Goal: Information Seeking & Learning: Find specific fact

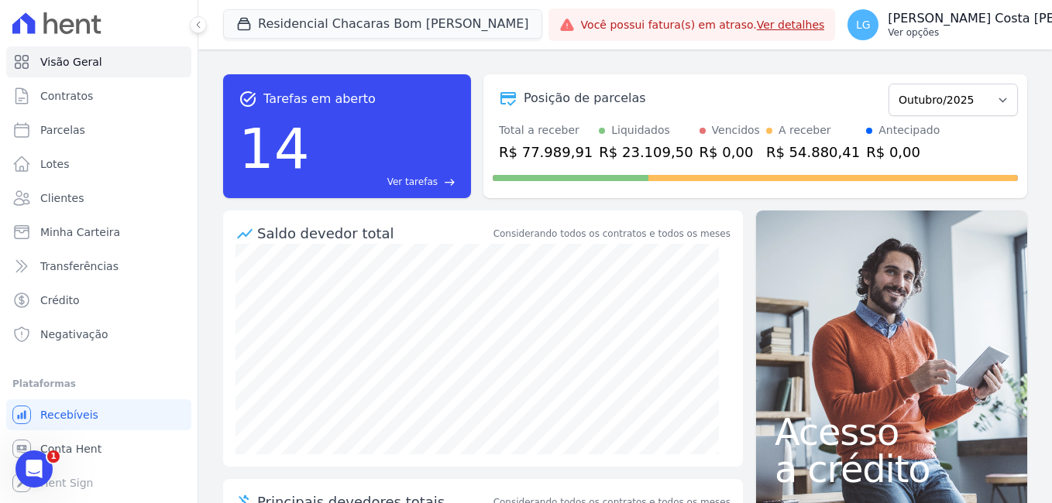
click at [922, 32] on p "Ver opções" at bounding box center [1012, 32] width 249 height 12
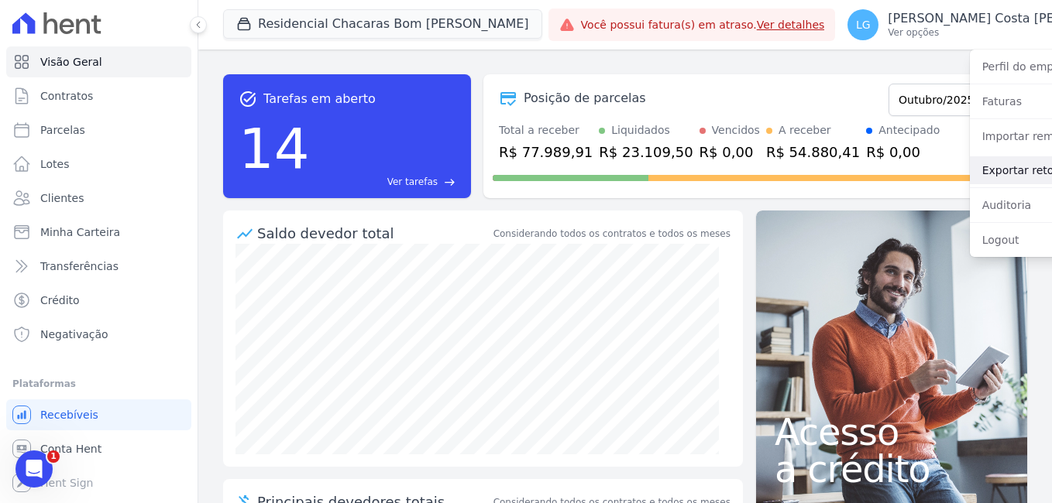
click at [970, 176] on link "Exportar retornos" at bounding box center [1069, 170] width 198 height 28
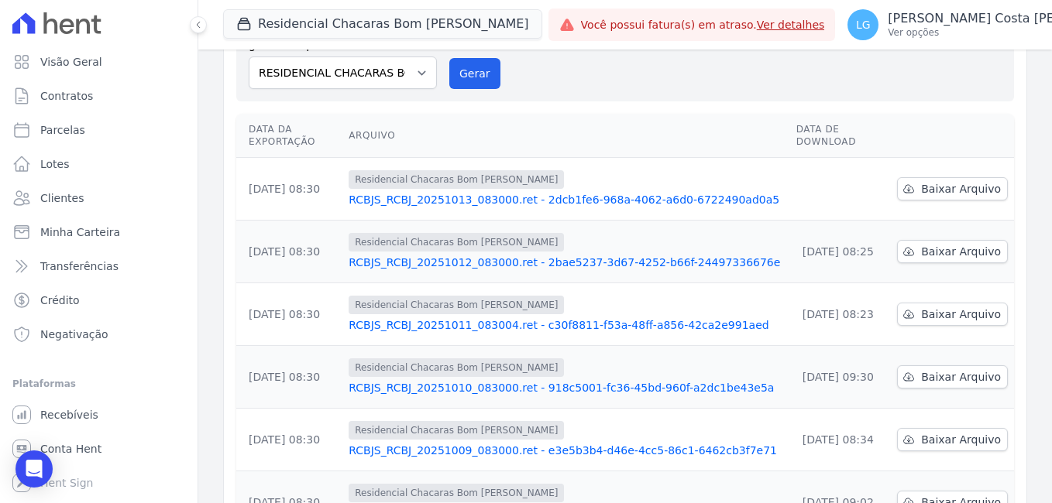
scroll to position [155, 0]
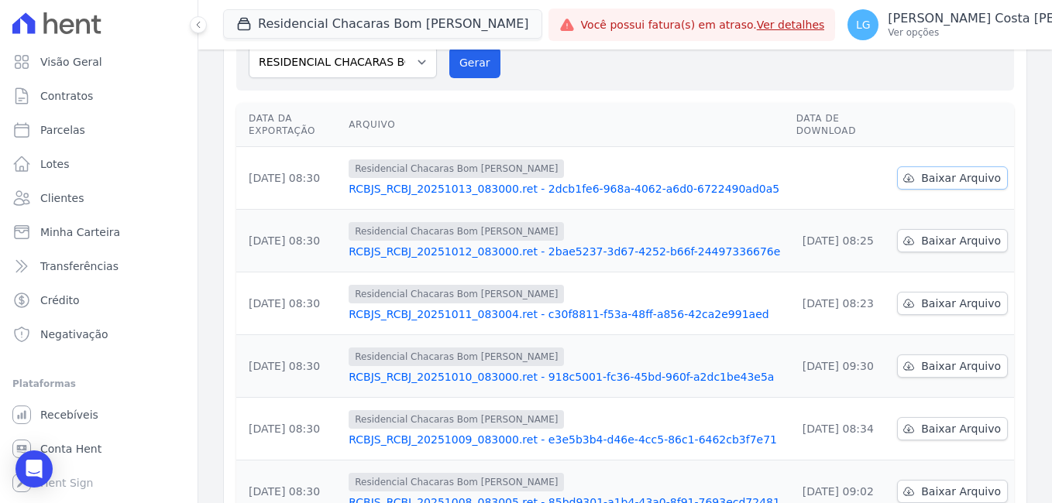
click at [929, 170] on span "Baixar Arquivo" at bounding box center [961, 177] width 80 height 15
click at [576, 147] on td "Residencial Chacaras Bom [PERSON_NAME] RCBJS_RCBJ_20251013_083000.ret - 2dcb1fe…" at bounding box center [565, 178] width 447 height 63
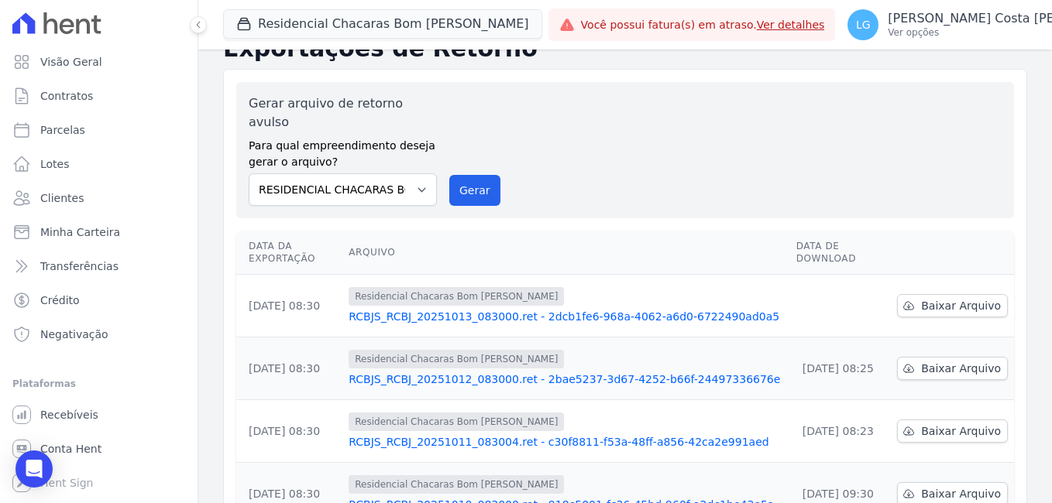
scroll to position [0, 0]
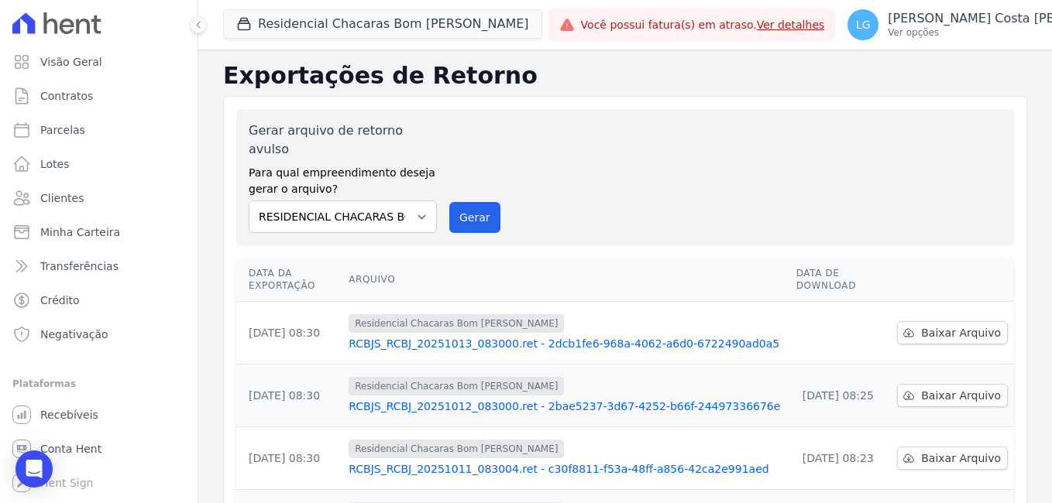
click at [438, 399] on link "RCBJS_RCBJ_20251012_083000.ret - 2bae5237-3d67-4252-b66f-24497336676e" at bounding box center [566, 406] width 435 height 15
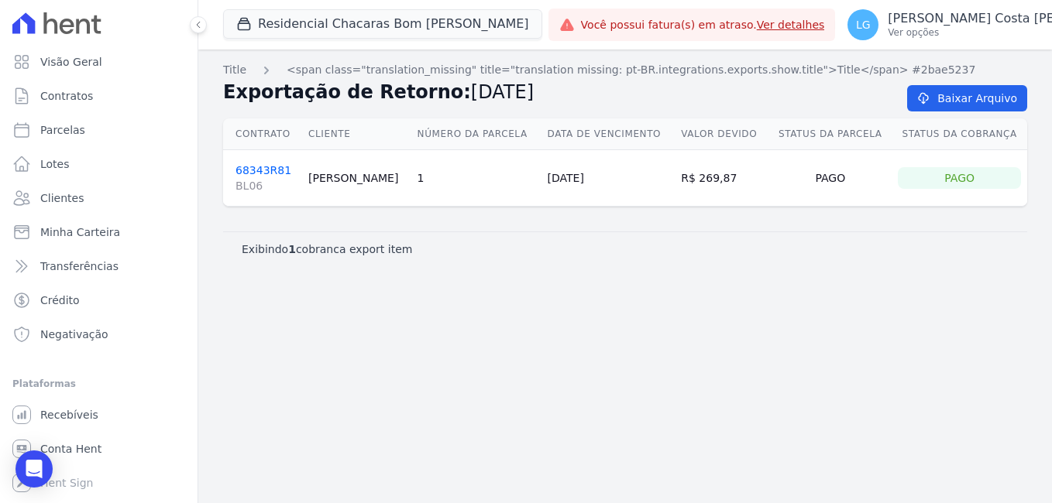
drag, startPoint x: 307, startPoint y: 181, endPoint x: 426, endPoint y: 185, distance: 119.4
click at [426, 185] on tr "68343R81 BL06 [PERSON_NAME] 1 [DATE] R$ 269,87 Pago Pago" at bounding box center [625, 178] width 804 height 57
drag, startPoint x: 426, startPoint y: 185, endPoint x: 371, endPoint y: 197, distance: 56.2
click at [371, 197] on td "[PERSON_NAME]" at bounding box center [356, 178] width 109 height 57
drag, startPoint x: 311, startPoint y: 180, endPoint x: 380, endPoint y: 184, distance: 69.0
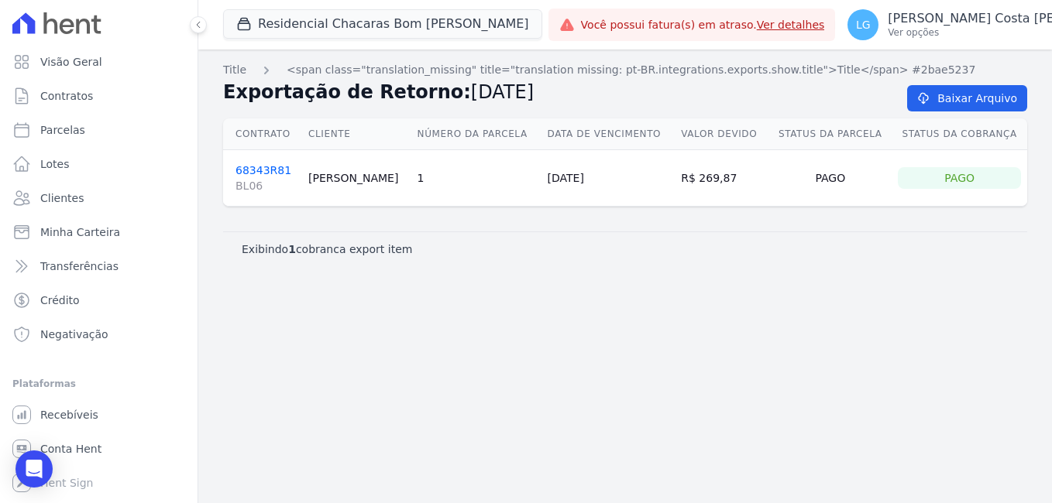
click at [380, 184] on td "[PERSON_NAME]" at bounding box center [356, 178] width 109 height 57
copy td "[PERSON_NAME]"
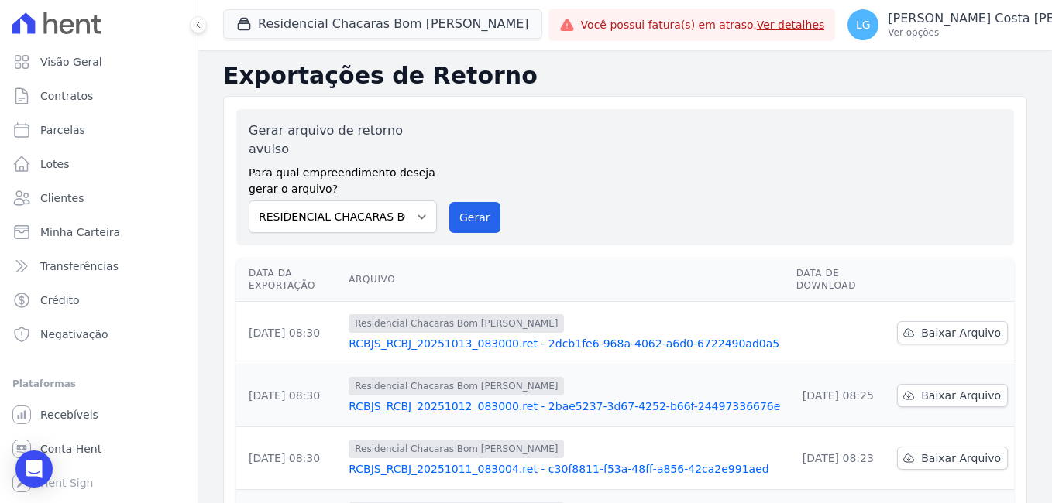
click at [504, 462] on link "RCBJS_RCBJ_20251011_083004.ret - c30f8811-f53a-48ff-a856-42ca2e991aed" at bounding box center [566, 469] width 435 height 15
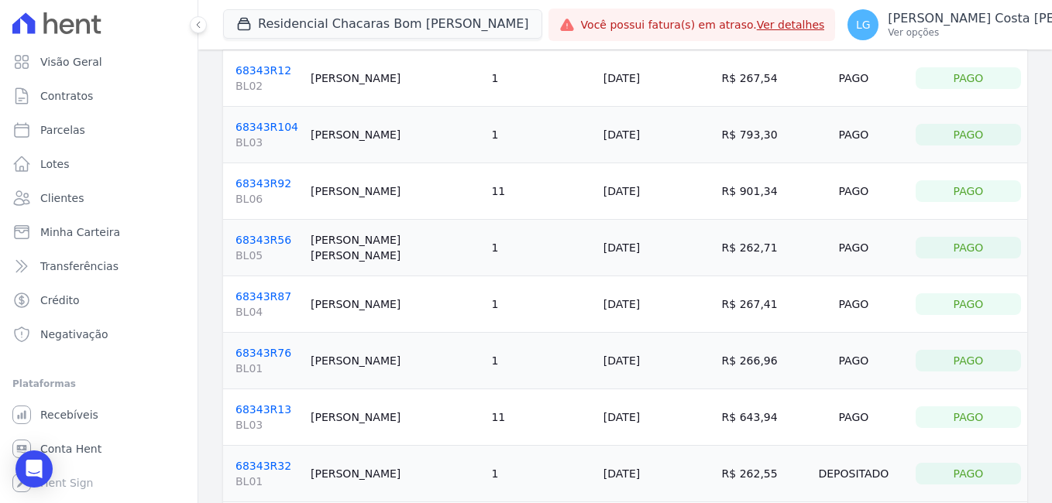
scroll to position [150, 0]
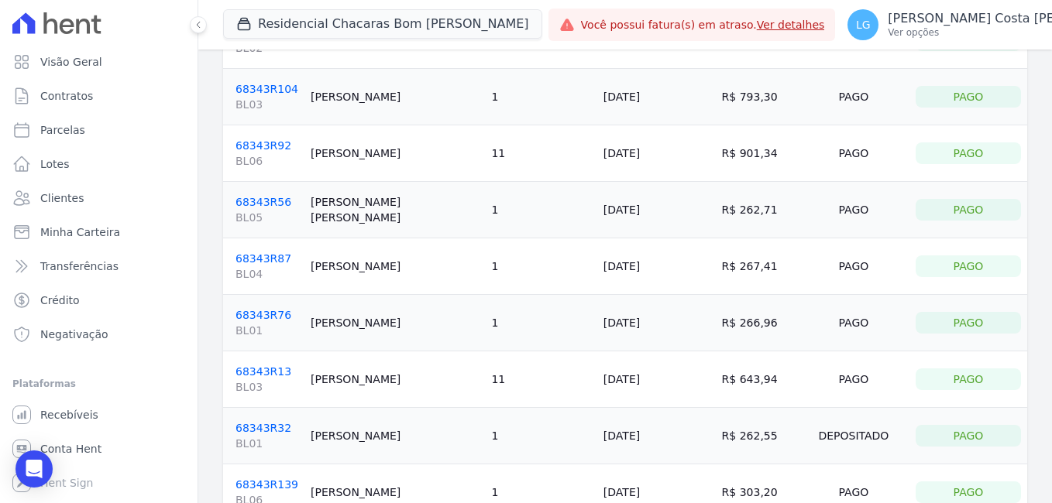
drag, startPoint x: 308, startPoint y: 256, endPoint x: 377, endPoint y: 258, distance: 69.0
click at [377, 258] on td "[PERSON_NAME]" at bounding box center [394, 267] width 180 height 57
copy td "[PERSON_NAME]"
click at [268, 253] on link "68343R87 BL04" at bounding box center [266, 267] width 63 height 29
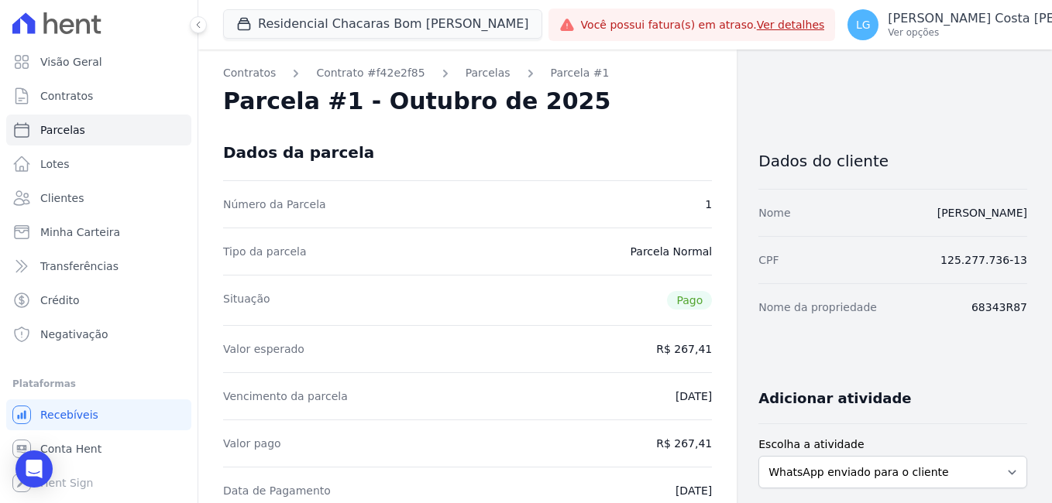
drag, startPoint x: 1018, startPoint y: 261, endPoint x: 982, endPoint y: 259, distance: 35.7
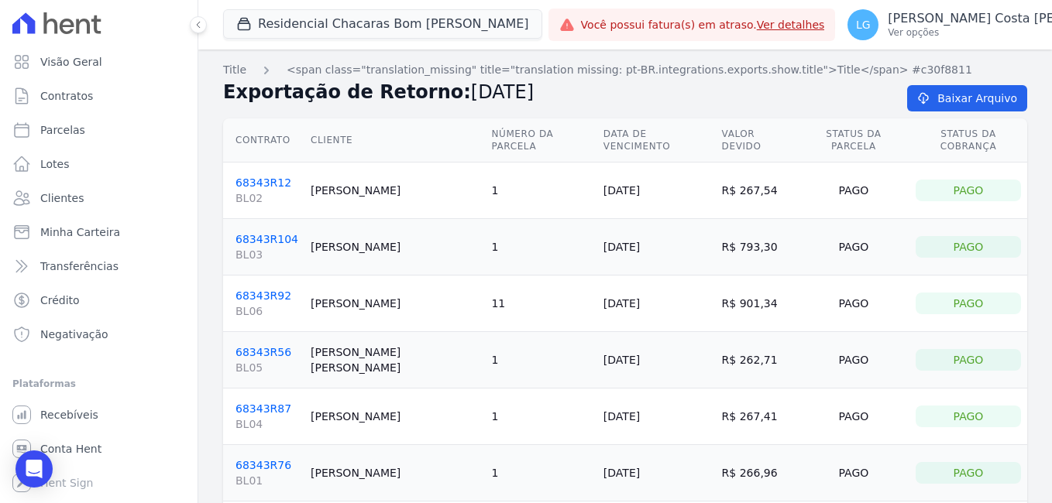
scroll to position [155, 0]
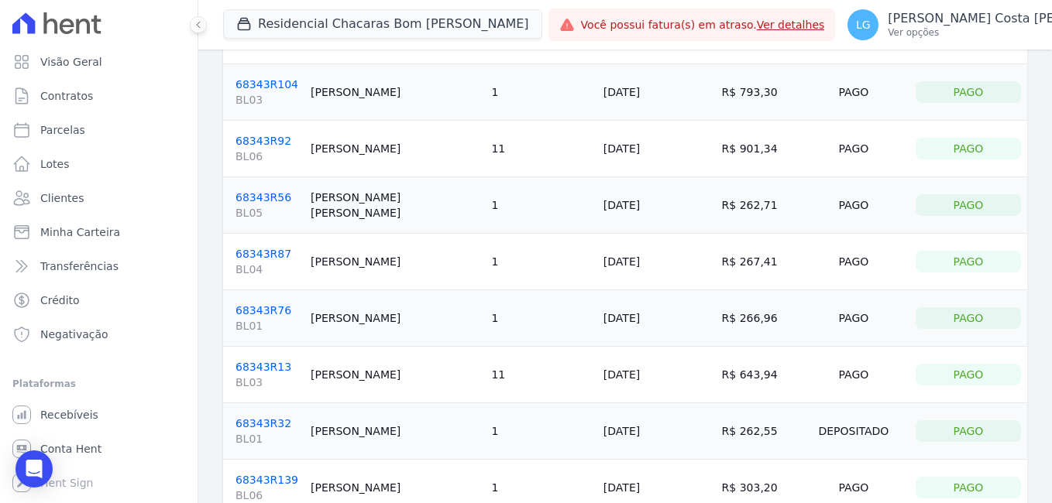
click at [258, 304] on link "68343R76 BL01" at bounding box center [266, 318] width 63 height 29
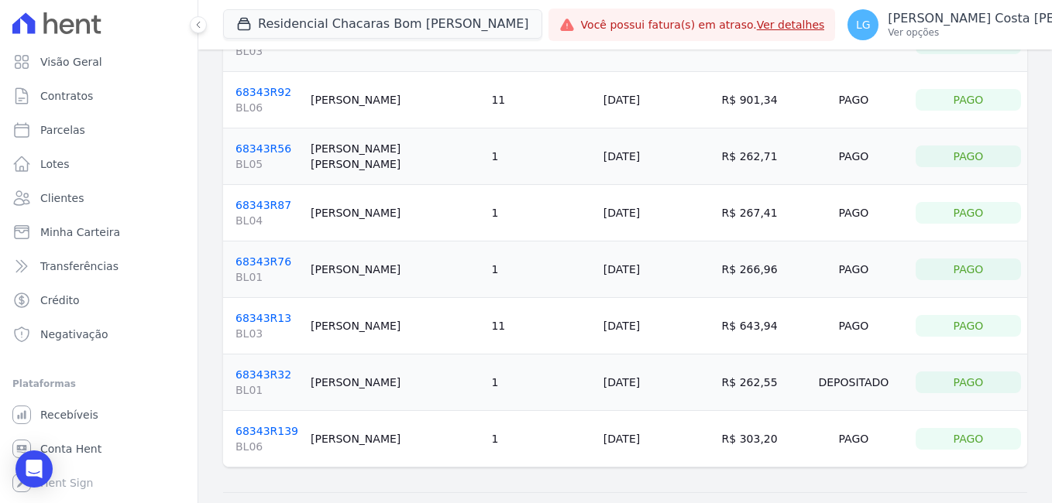
scroll to position [228, 0]
